Goal: Task Accomplishment & Management: Manage account settings

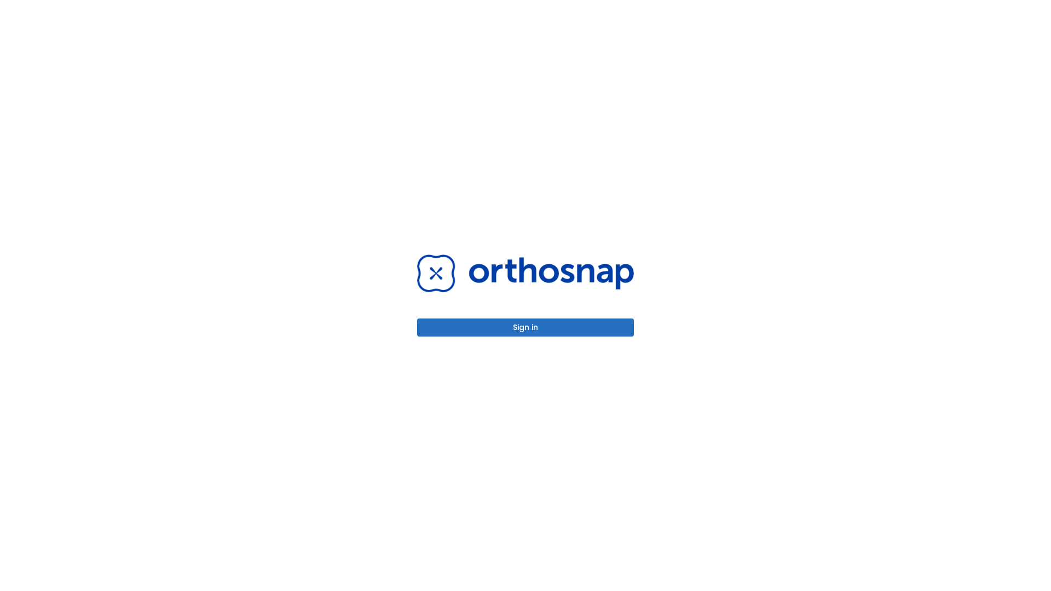
click at [526, 327] on button "Sign in" at bounding box center [525, 328] width 217 height 18
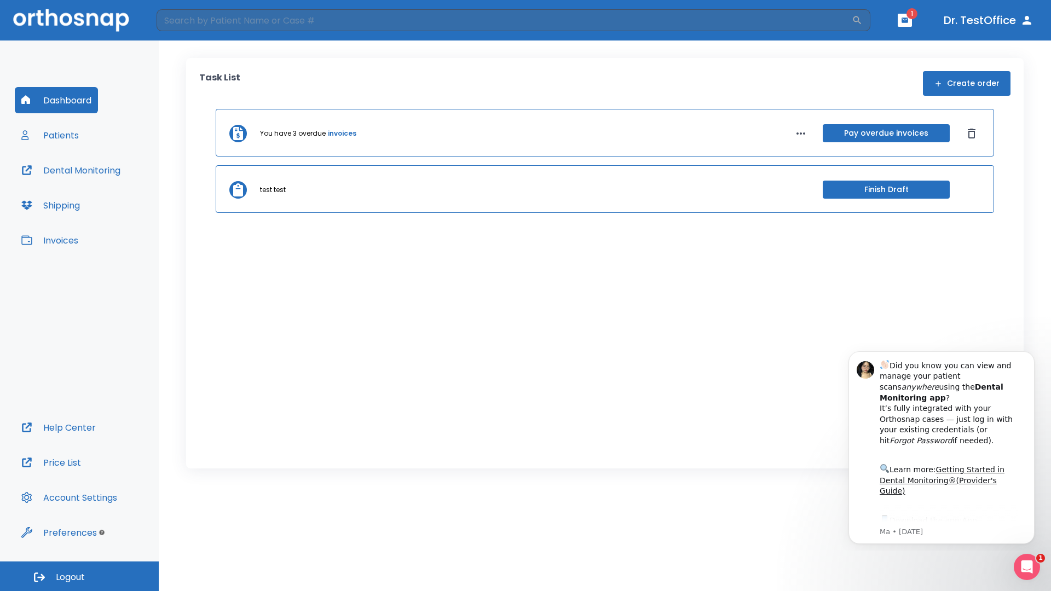
click at [79, 577] on span "Logout" at bounding box center [70, 578] width 29 height 12
